Goal: Find specific page/section: Find specific page/section

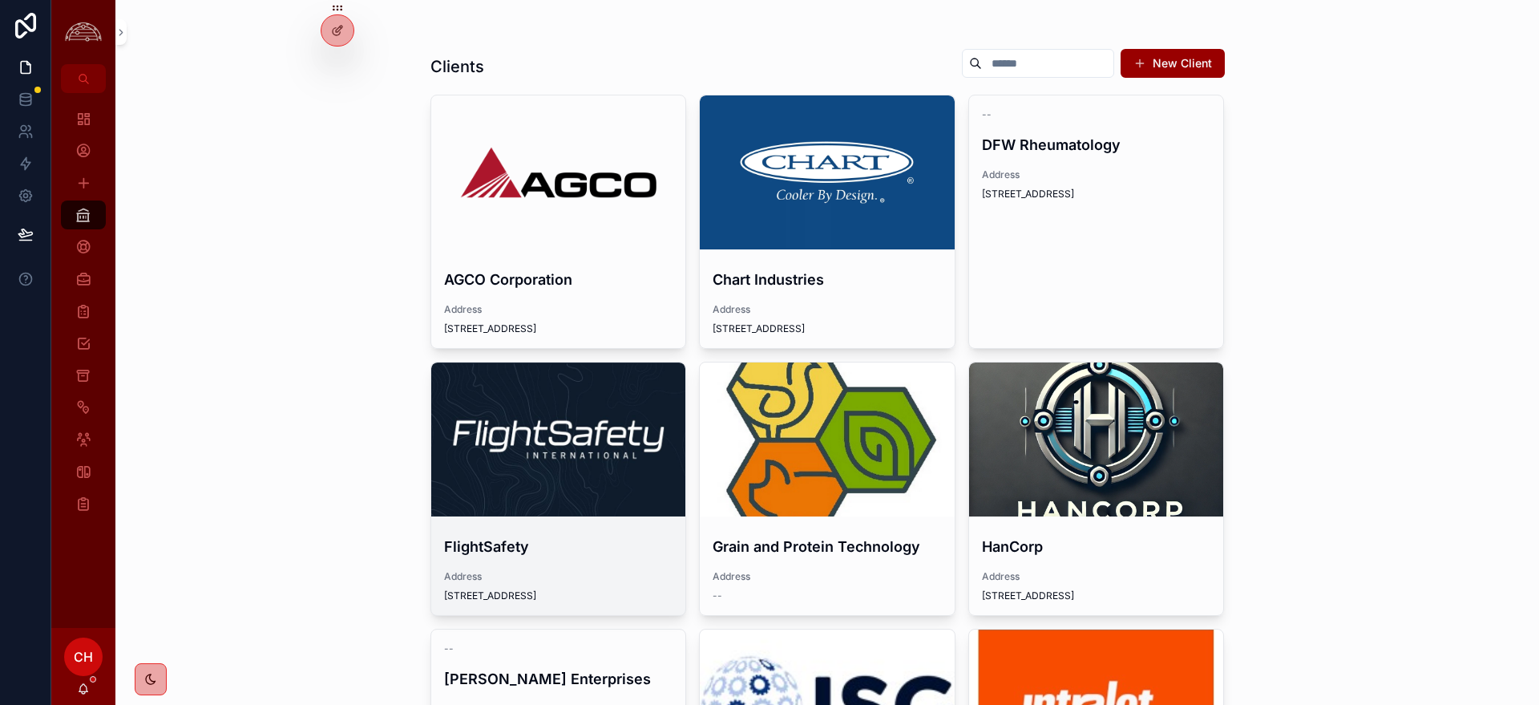
click at [517, 422] on div "scrollable content" at bounding box center [558, 439] width 255 height 154
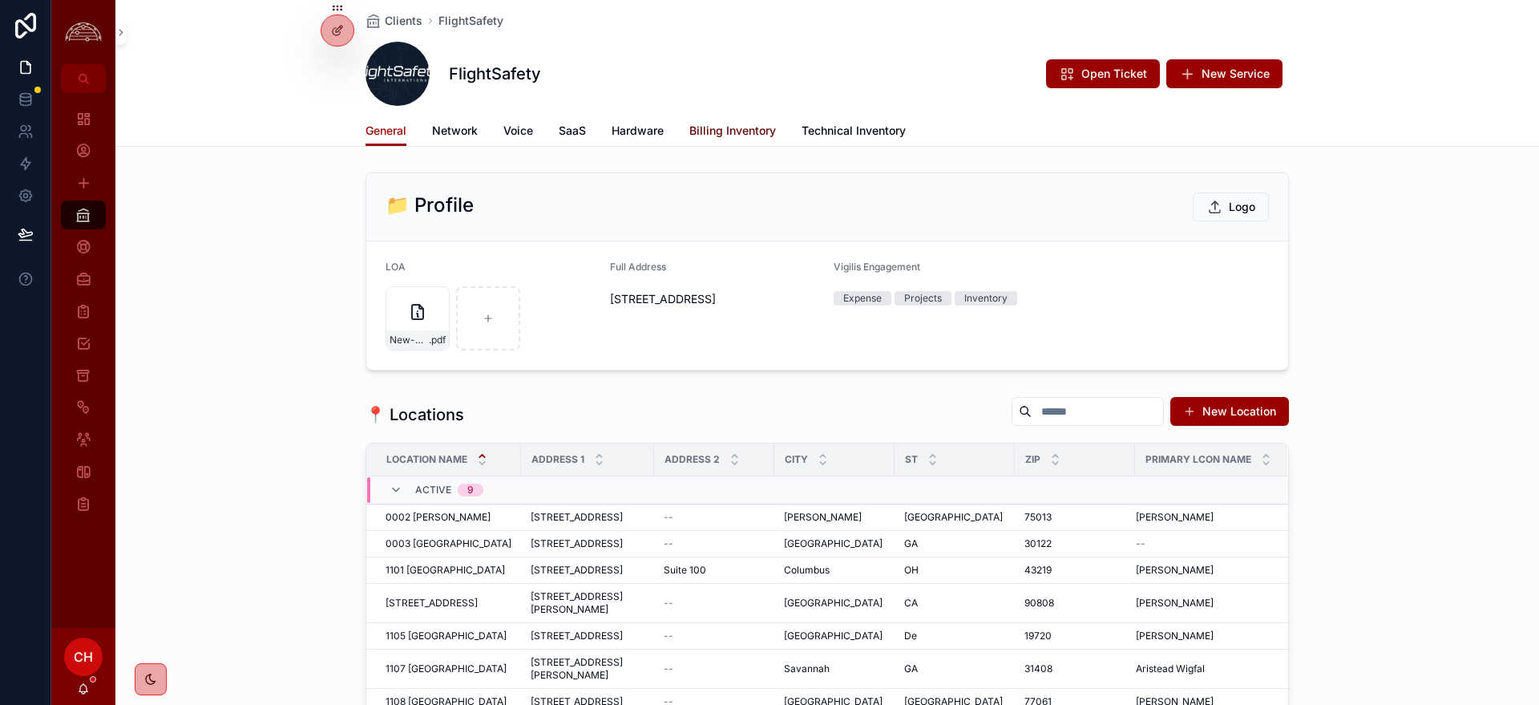
click at [730, 137] on span "Billing Inventory" at bounding box center [732, 131] width 87 height 16
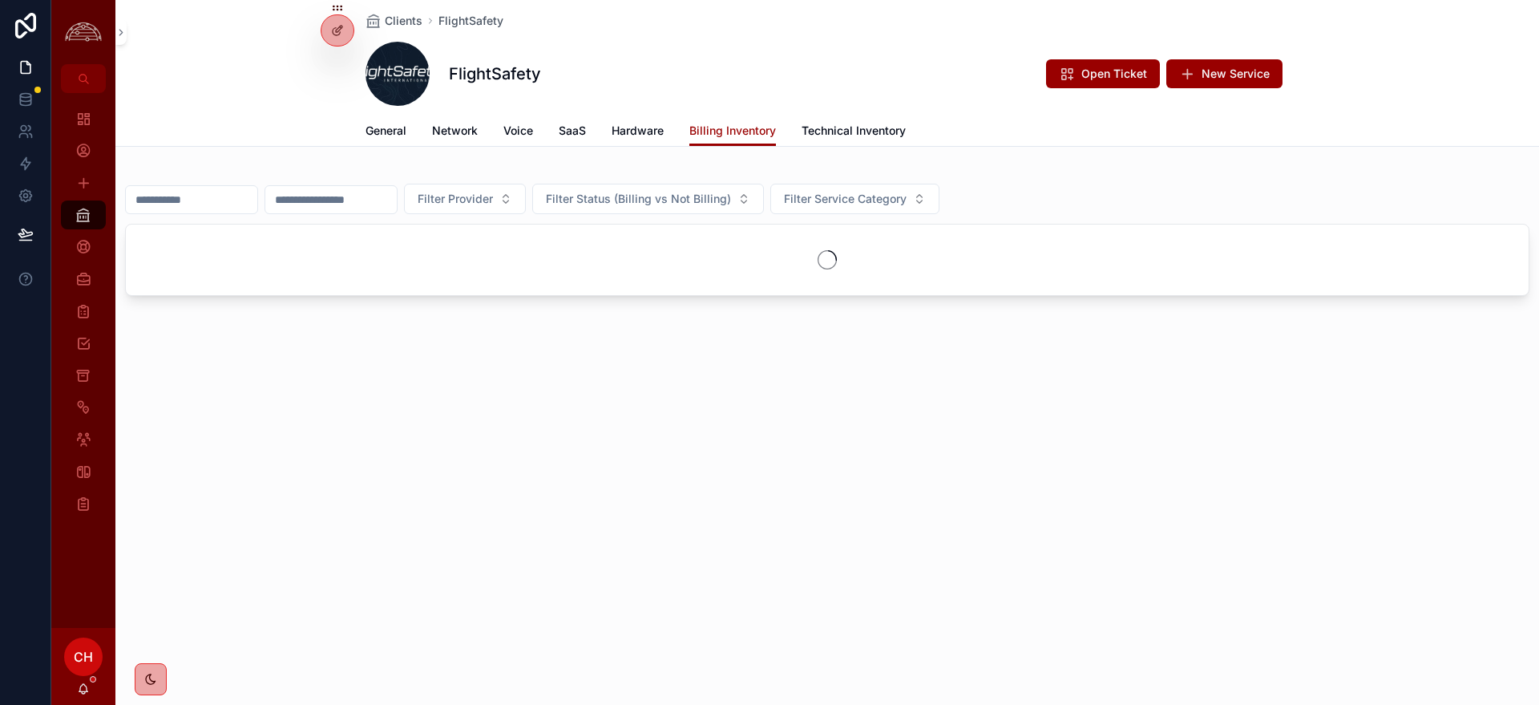
click at [206, 201] on input "scrollable content" at bounding box center [191, 199] width 131 height 22
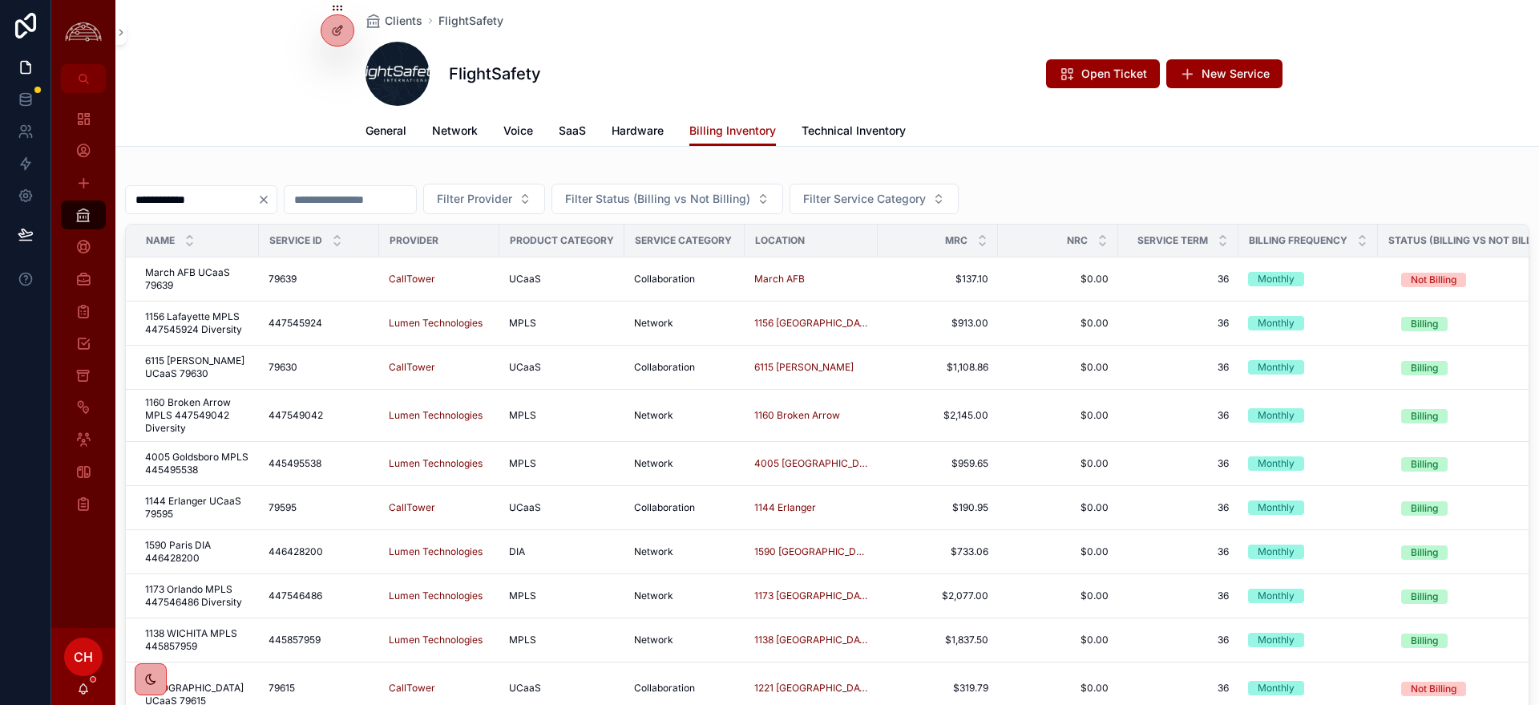
type input "**********"
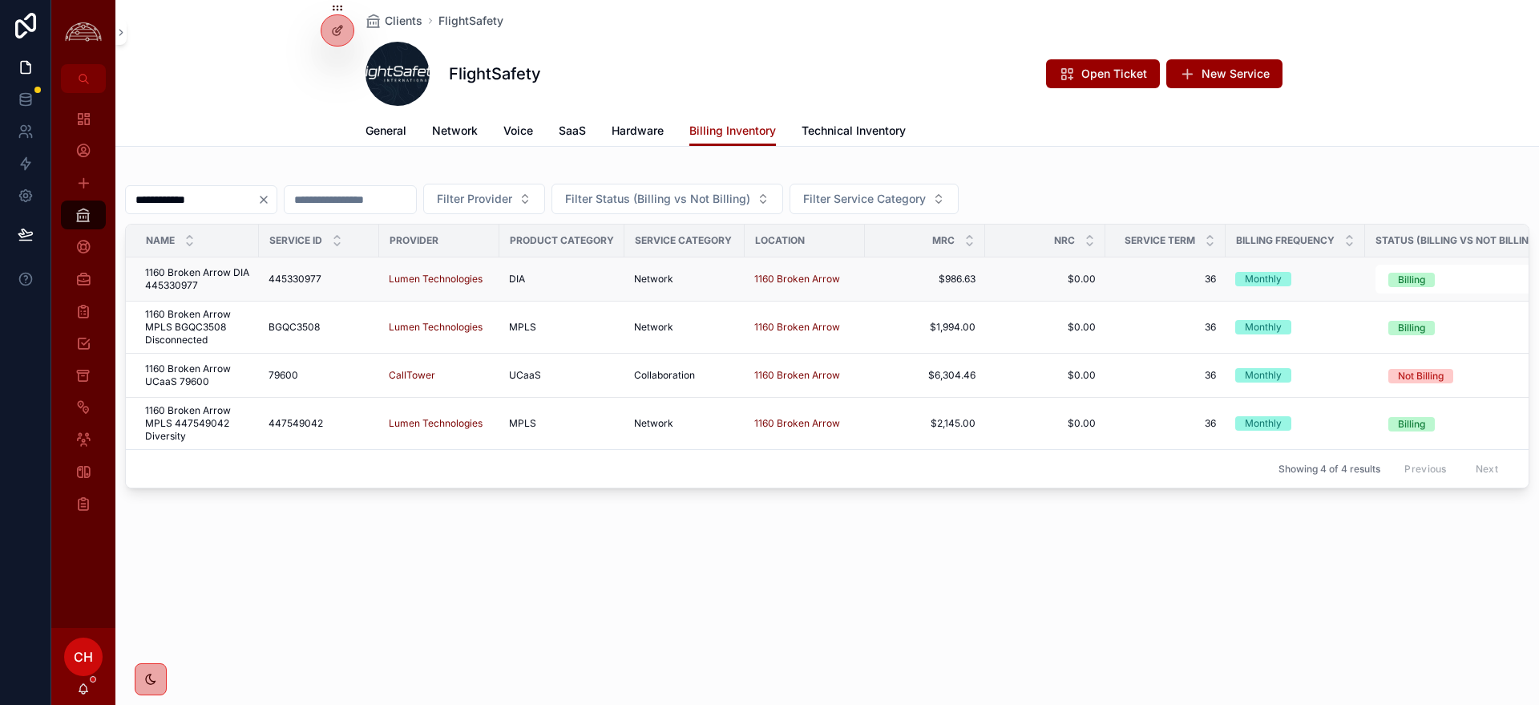
click at [226, 285] on span "1160 Broken Arrow DIA 445330977" at bounding box center [197, 279] width 104 height 26
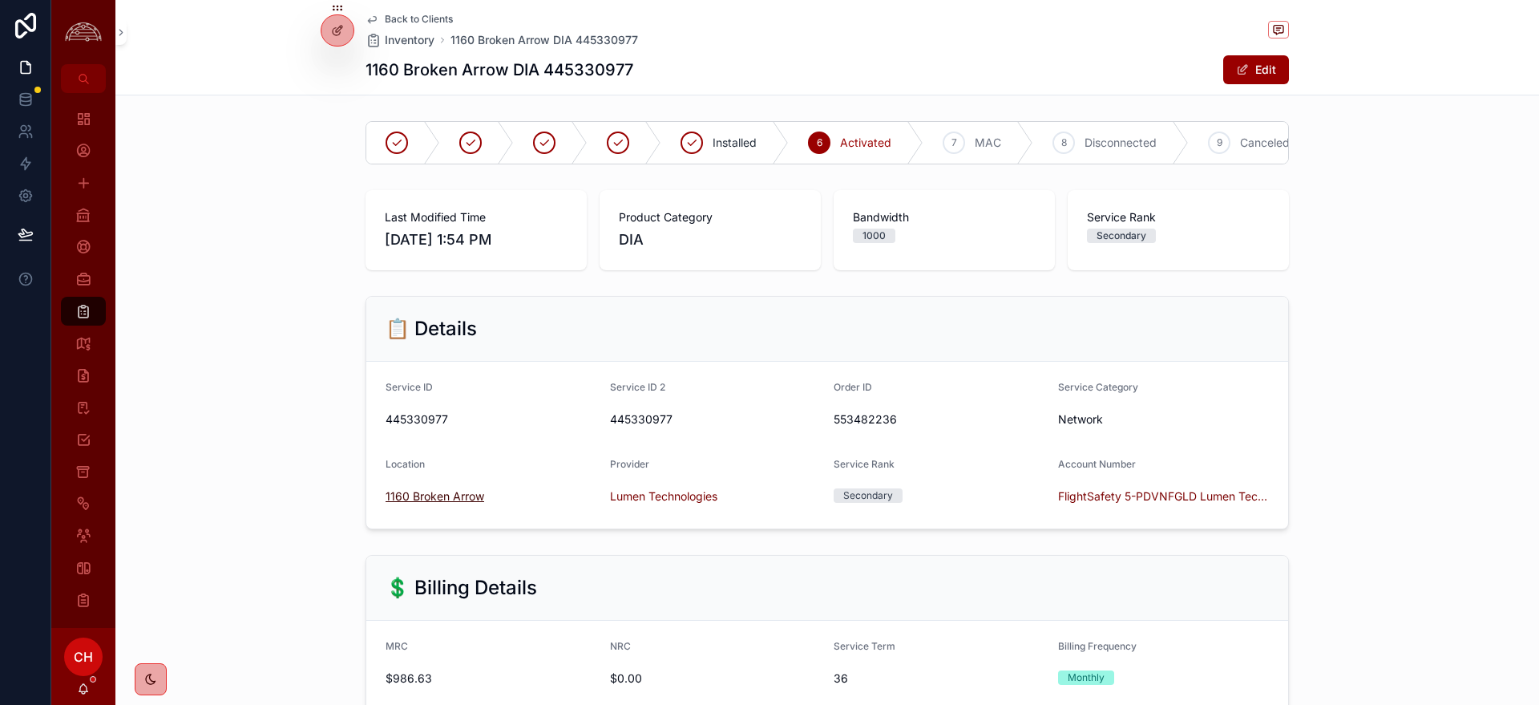
click at [418, 493] on span "1160 Broken Arrow" at bounding box center [435, 496] width 99 height 16
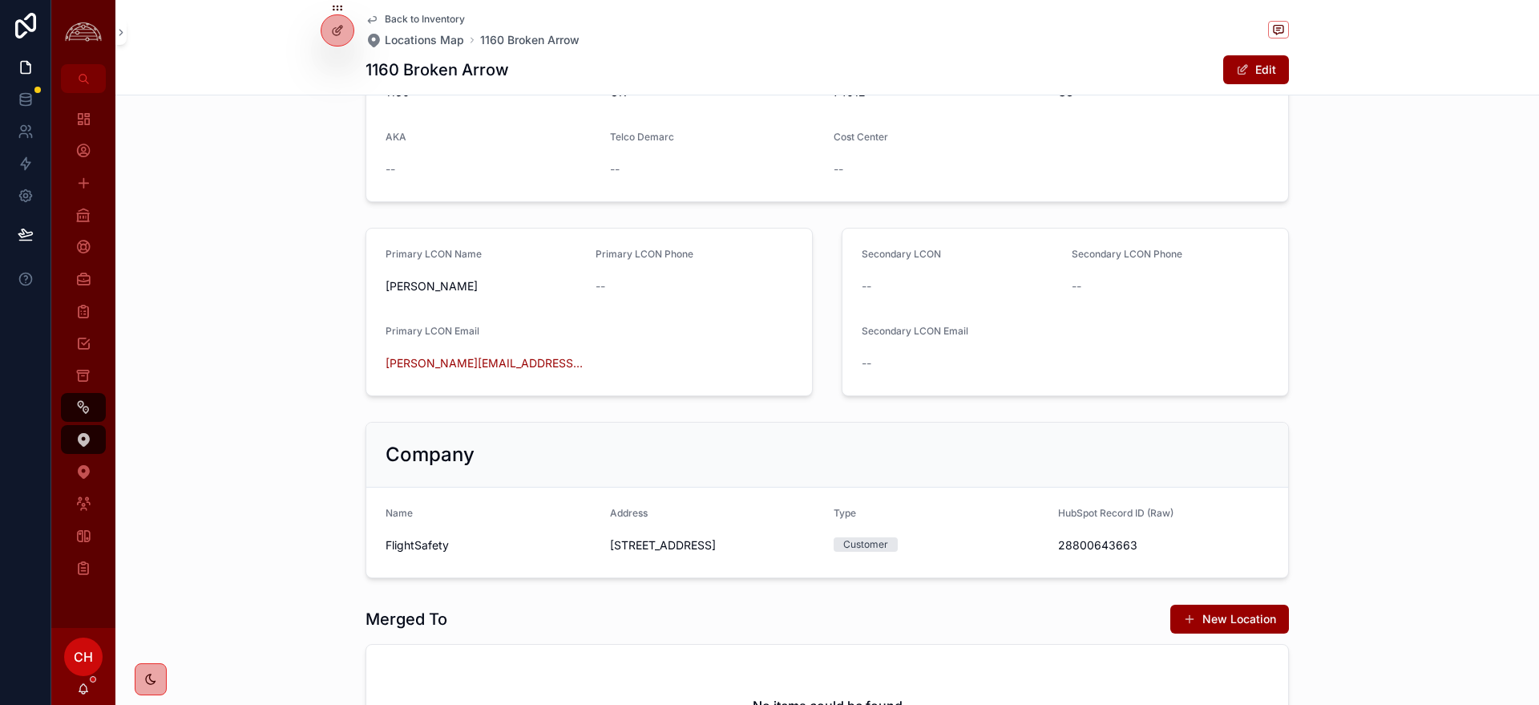
scroll to position [339, 0]
